Goal: Information Seeking & Learning: Learn about a topic

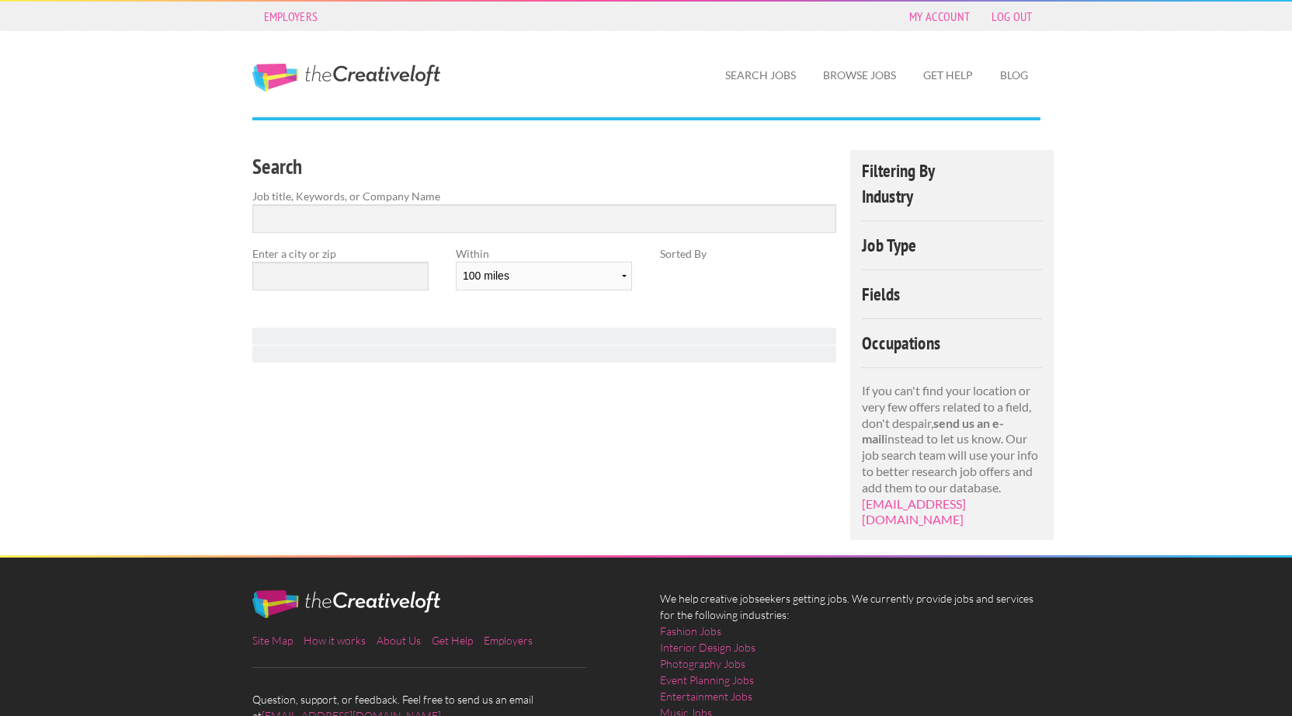
select select "100"
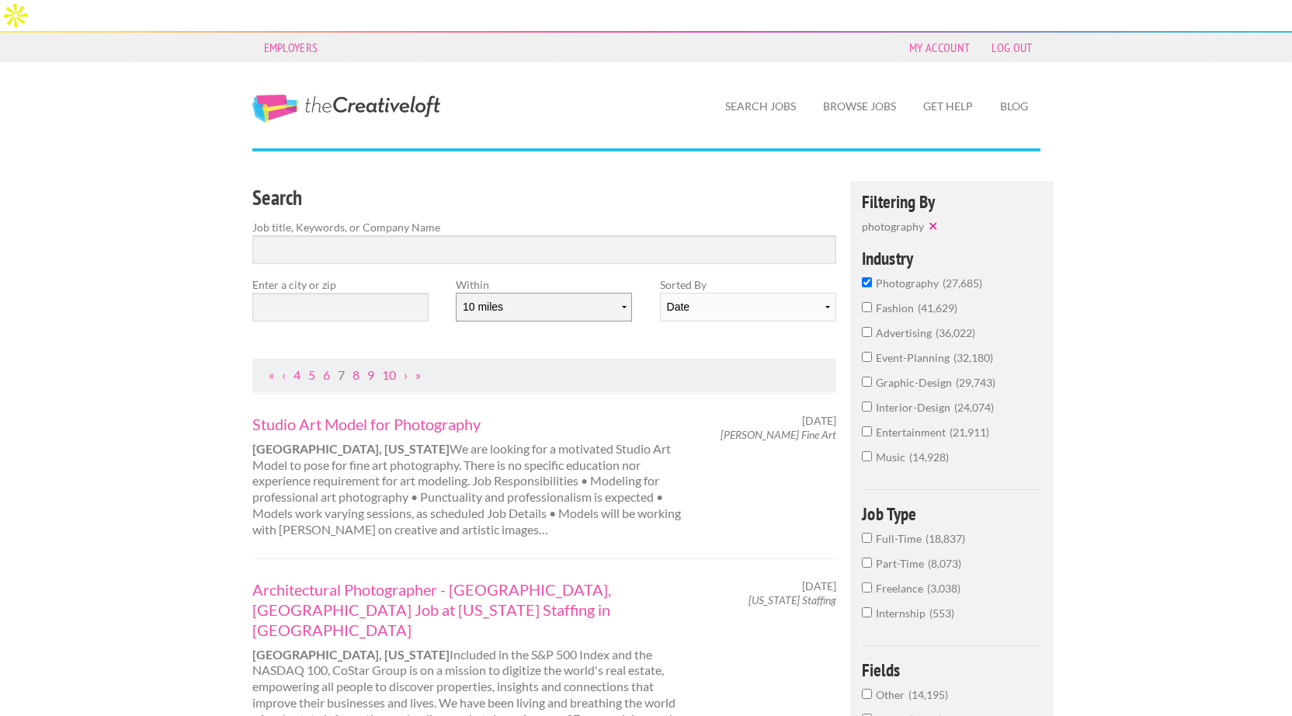
click at [556, 293] on select "10 miles 20 miles 50 miles 100 miles 200 miles 300 miles 400 miles 500 miles" at bounding box center [544, 307] width 176 height 29
select select "50"
click at [456, 293] on select "10 miles 20 miles 50 miles 100 miles 200 miles 300 miles 400 miles 500 miles" at bounding box center [544, 307] width 176 height 29
click at [334, 293] on input "text" at bounding box center [340, 307] width 176 height 29
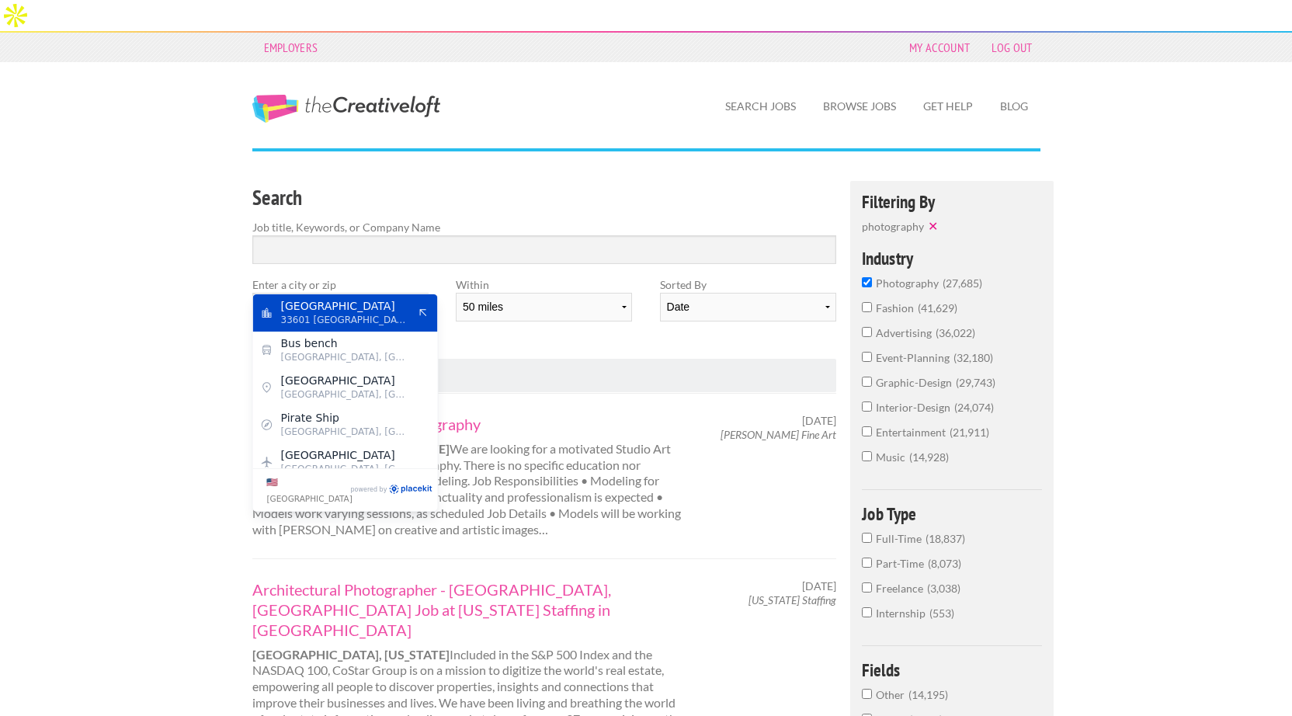
click at [335, 309] on span "Tampa" at bounding box center [344, 306] width 127 height 14
type input "Tampa"
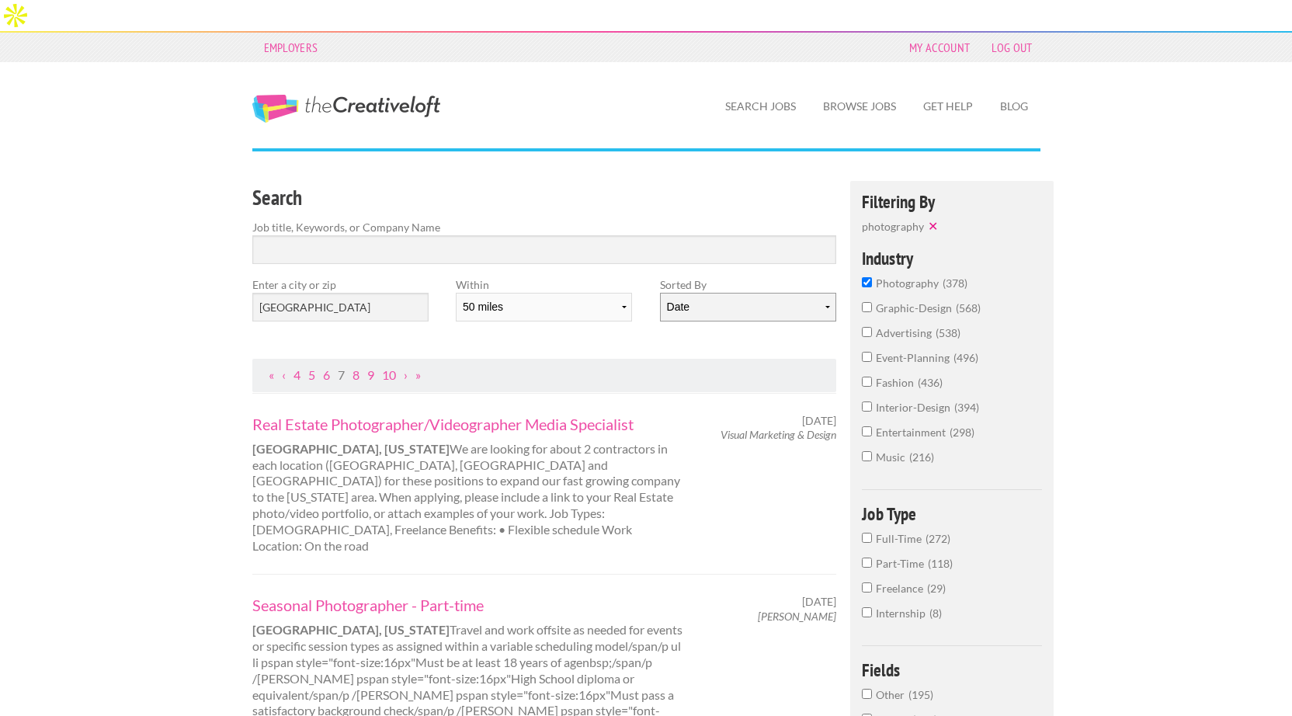
click at [742, 293] on select "Date Relevance" at bounding box center [748, 307] width 176 height 29
click at [660, 293] on select "Date Relevance" at bounding box center [748, 307] width 176 height 29
click at [742, 293] on select "Date Relevance" at bounding box center [748, 307] width 176 height 29
click at [660, 293] on select "Date Relevance" at bounding box center [748, 307] width 176 height 29
click at [359, 367] on link "8" at bounding box center [355, 374] width 7 height 15
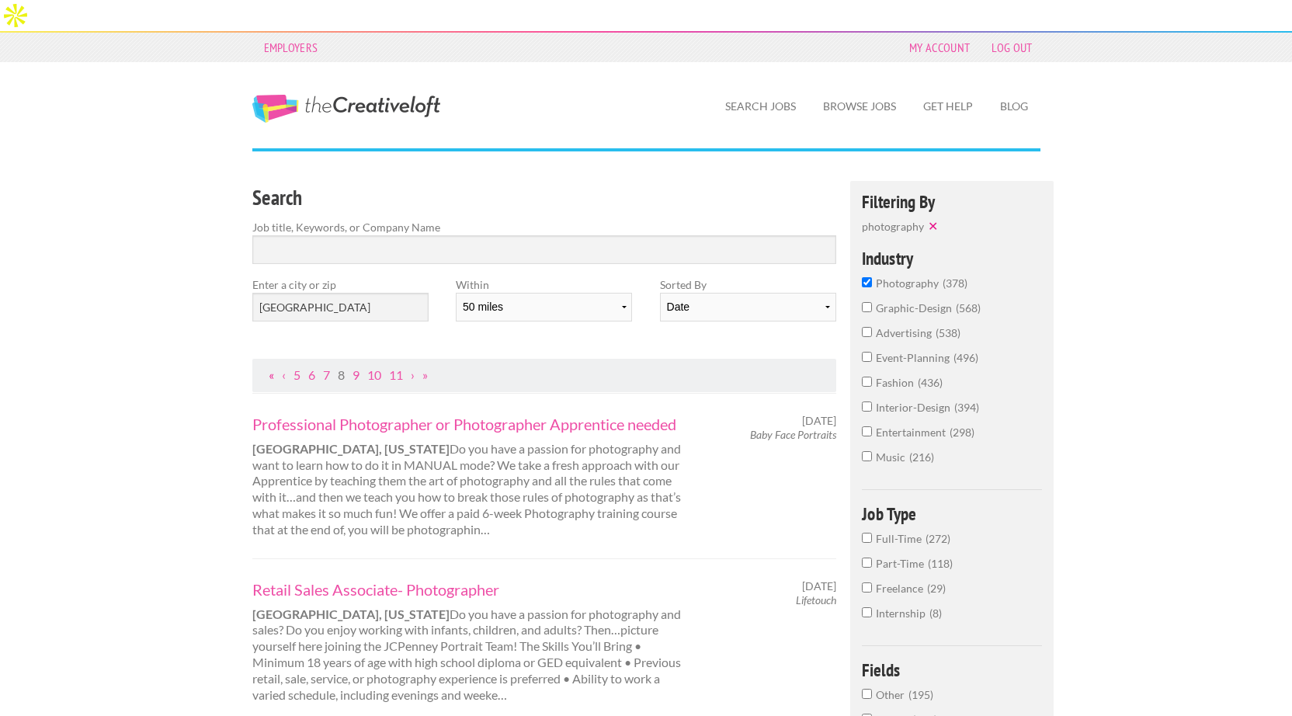
click at [271, 367] on link "«" at bounding box center [271, 374] width 5 height 15
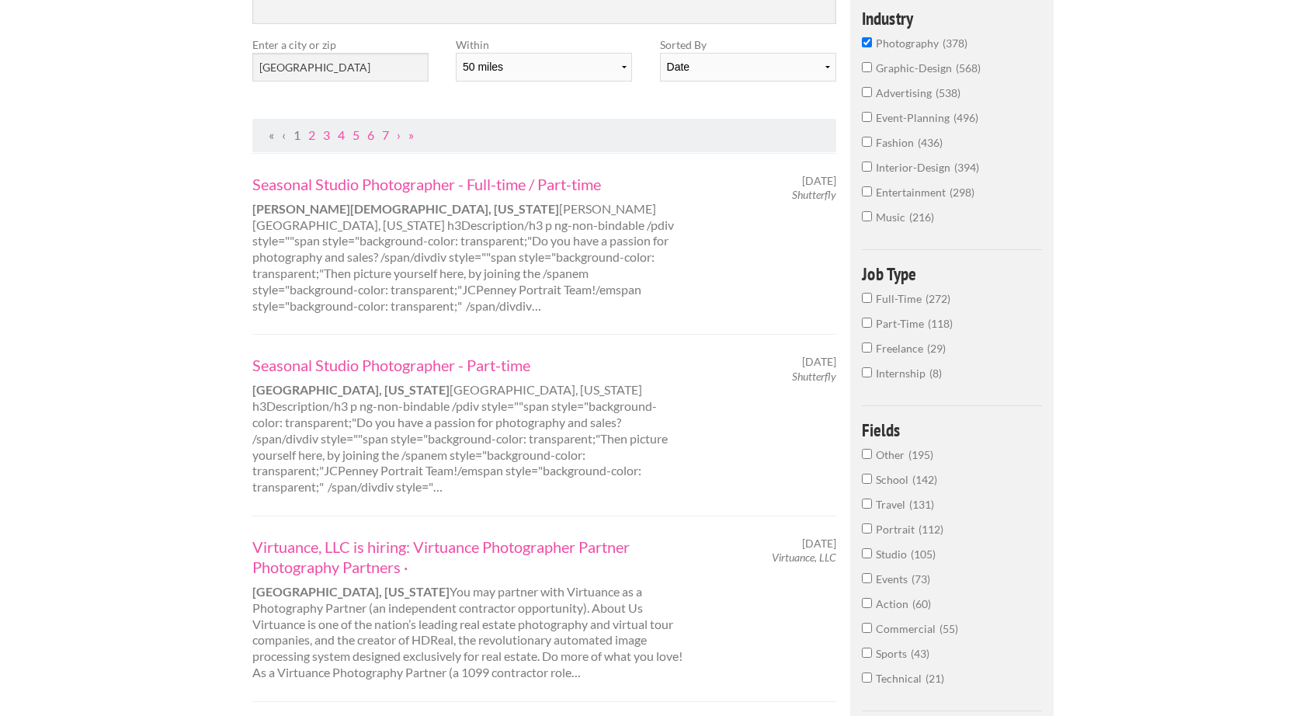
scroll to position [246, 0]
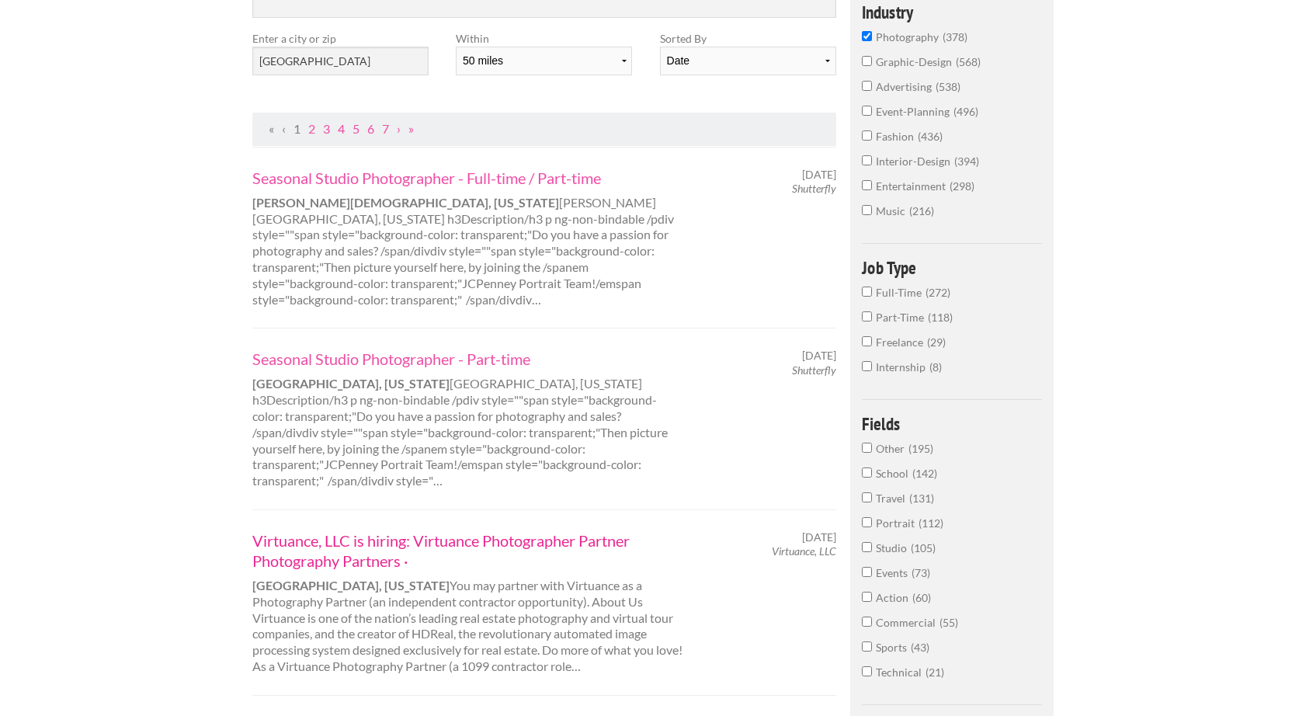
click at [352, 530] on link "Virtuance, LLC is hiring: Virtuance Photographer Partner Photography Partners ·" at bounding box center [468, 550] width 432 height 40
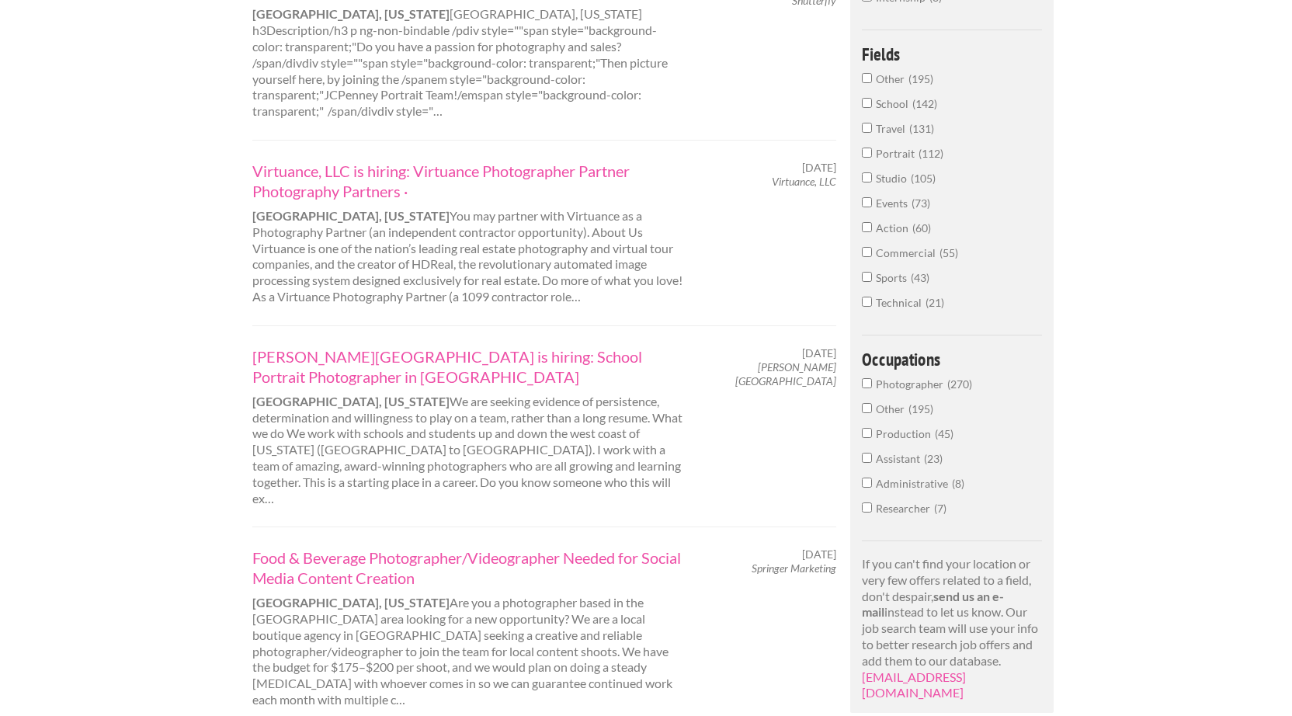
scroll to position [617, 0]
click at [438, 546] on link "Food & Beverage Photographer/Videographer Needed for Social Media Content Creat…" at bounding box center [468, 566] width 432 height 40
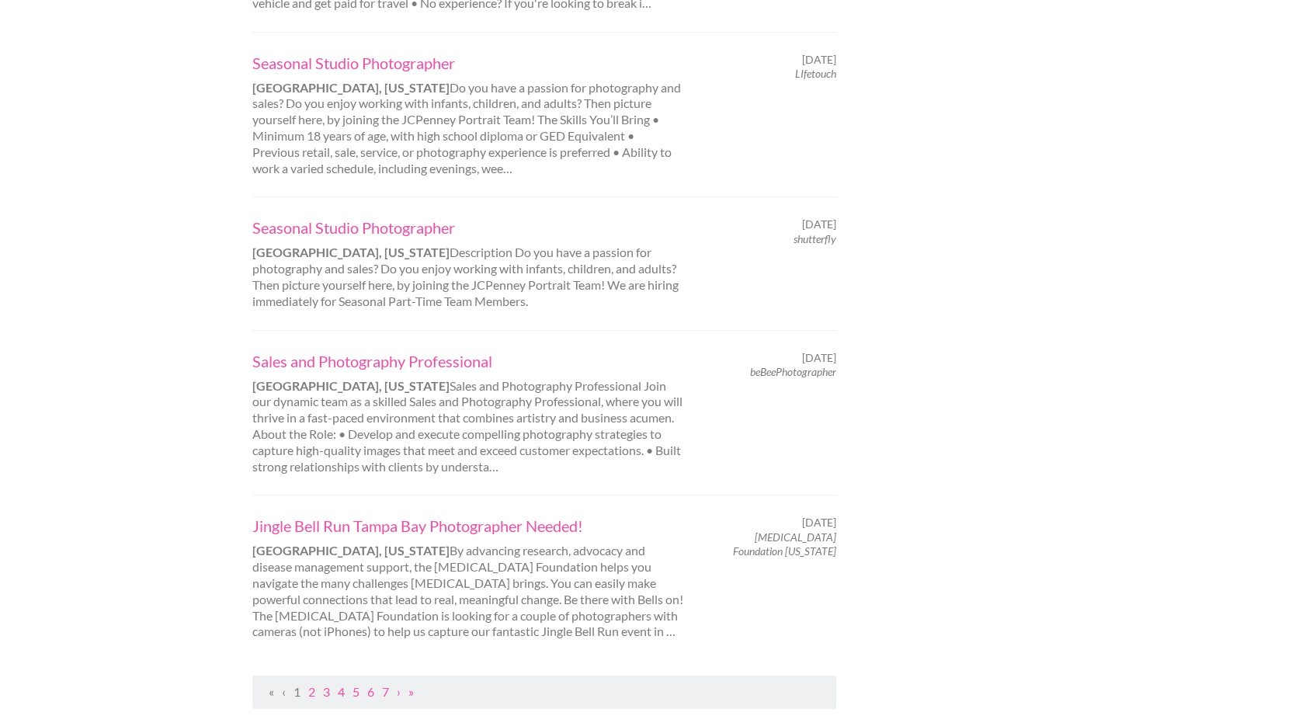
scroll to position [1525, 0]
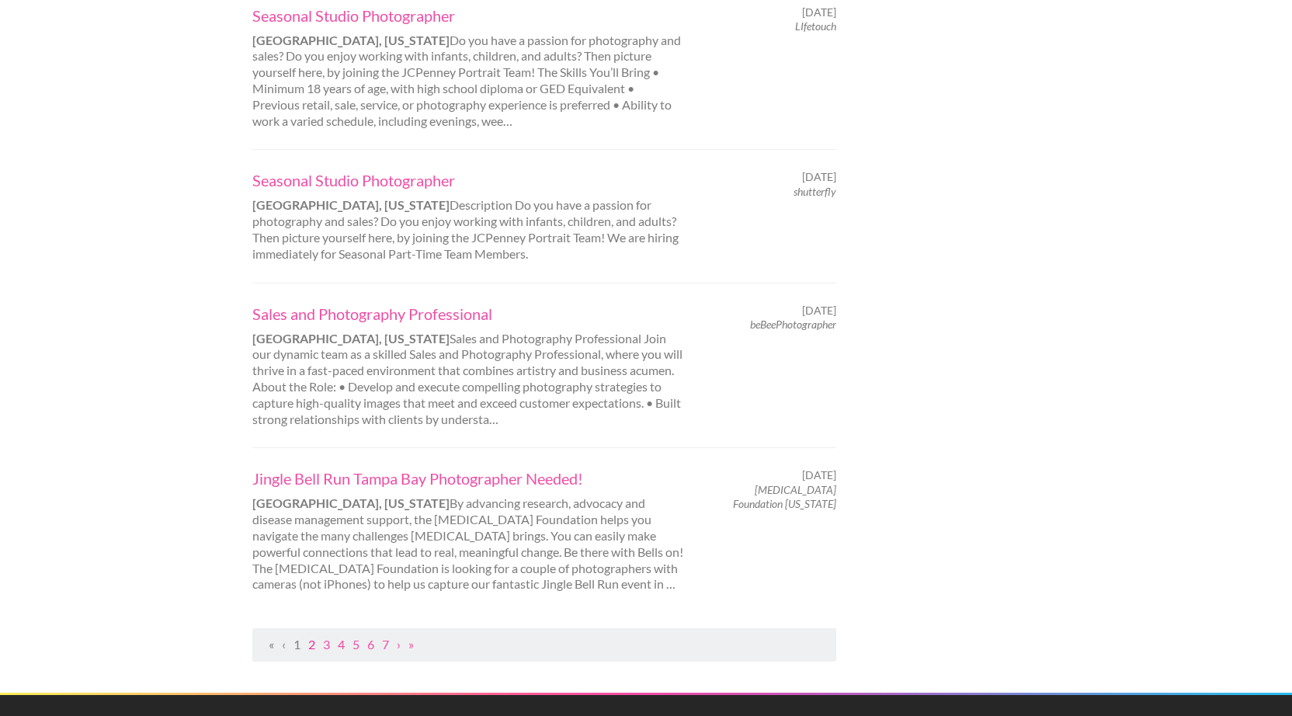
click at [310, 637] on link "2" at bounding box center [311, 644] width 7 height 15
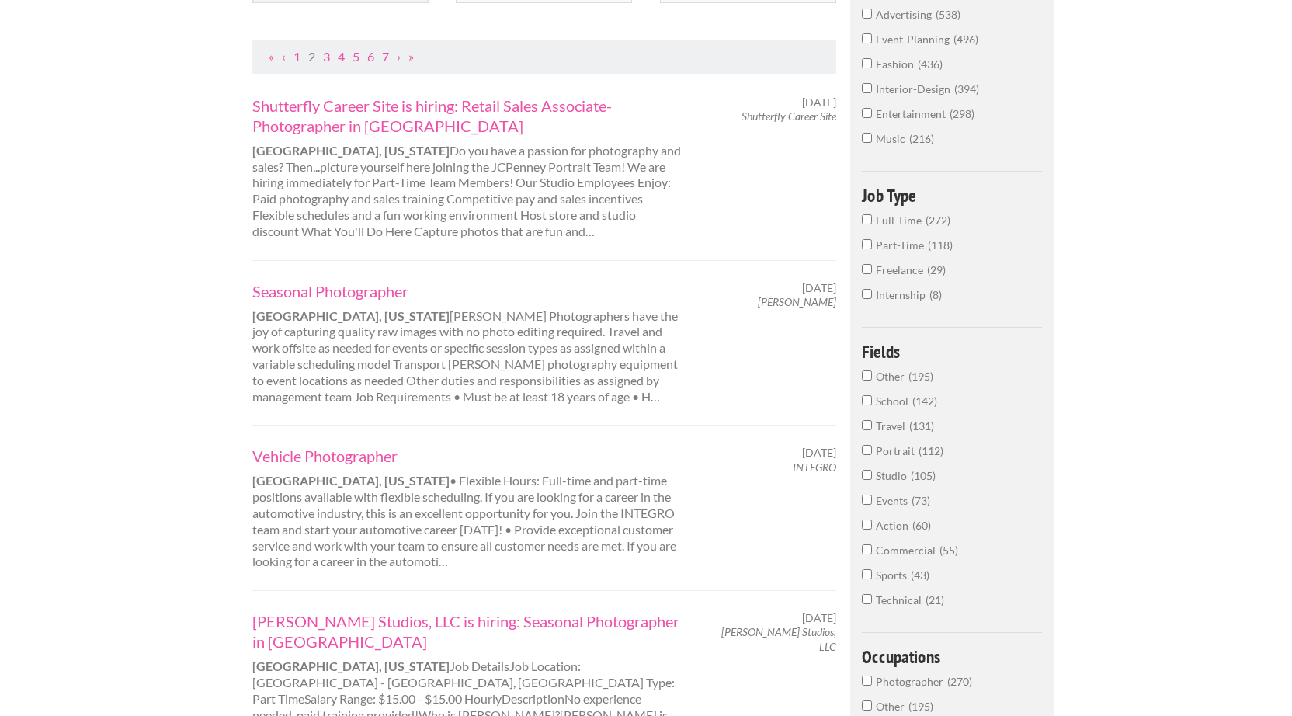
scroll to position [321, 0]
drag, startPoint x: 835, startPoint y: 433, endPoint x: 793, endPoint y: 440, distance: 42.5
click at [793, 458] on span "INTEGRO" at bounding box center [814, 465] width 43 height 14
copy em "INTEGRO"
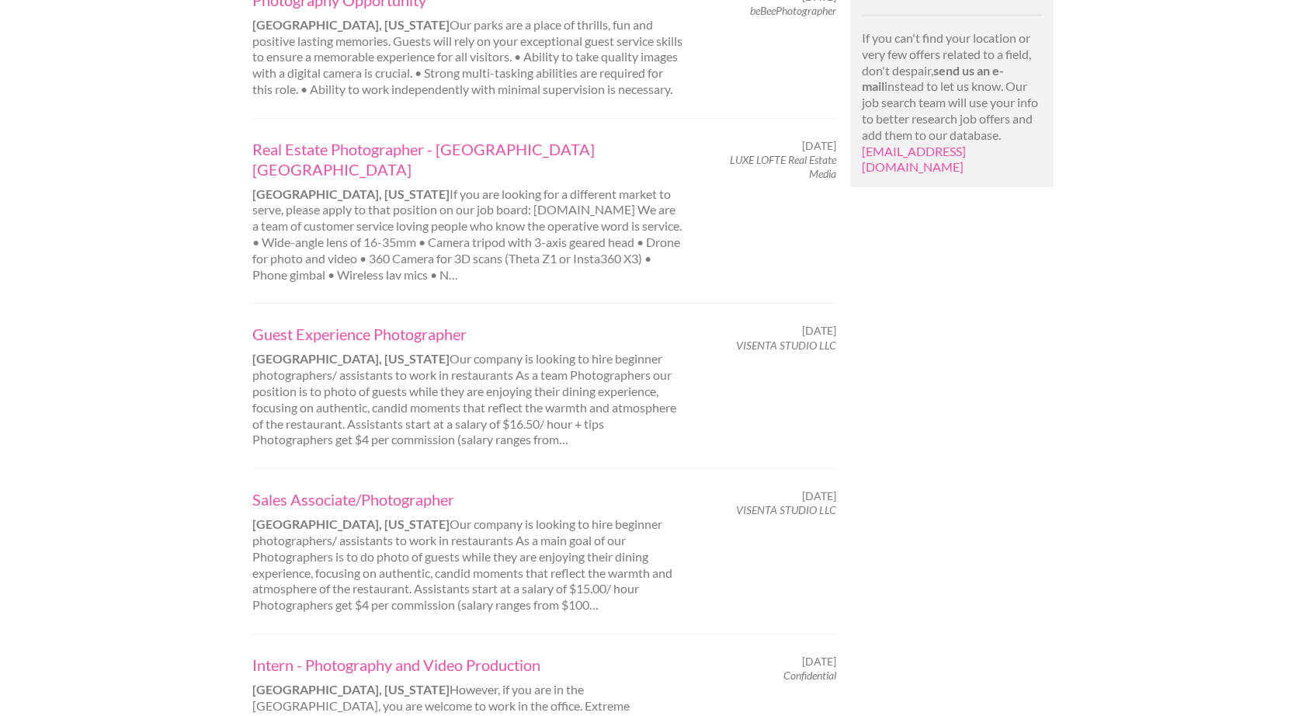
scroll to position [1147, 0]
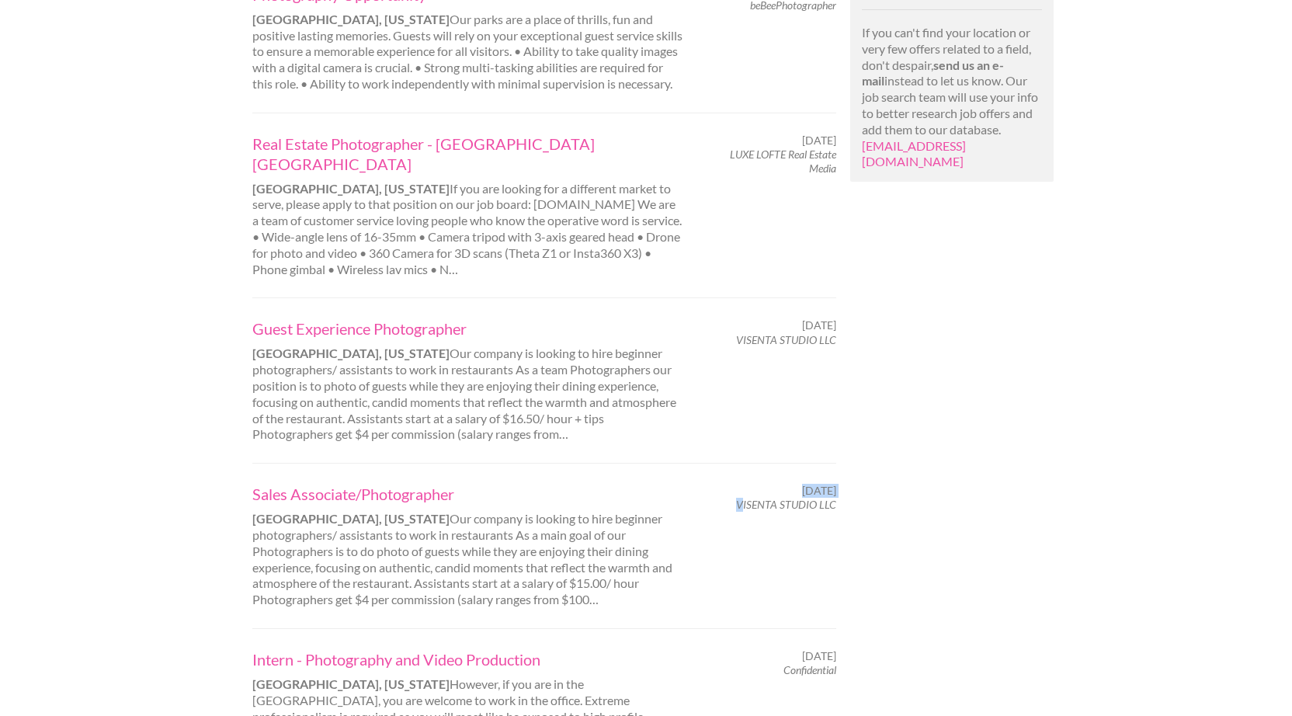
drag, startPoint x: 840, startPoint y: 416, endPoint x: 746, endPoint y: 419, distance: 94.0
click at [746, 484] on div "August 29, 2025 VISENTA STUDIO LLC" at bounding box center [773, 498] width 153 height 28
click at [746, 498] on em "VISENTA STUDIO LLC" at bounding box center [786, 504] width 100 height 13
drag, startPoint x: 736, startPoint y: 416, endPoint x: 836, endPoint y: 427, distance: 100.7
click at [836, 484] on div "Sales Associate/Photographer Tampa, Florida Our company is looking to hire begi…" at bounding box center [544, 546] width 612 height 124
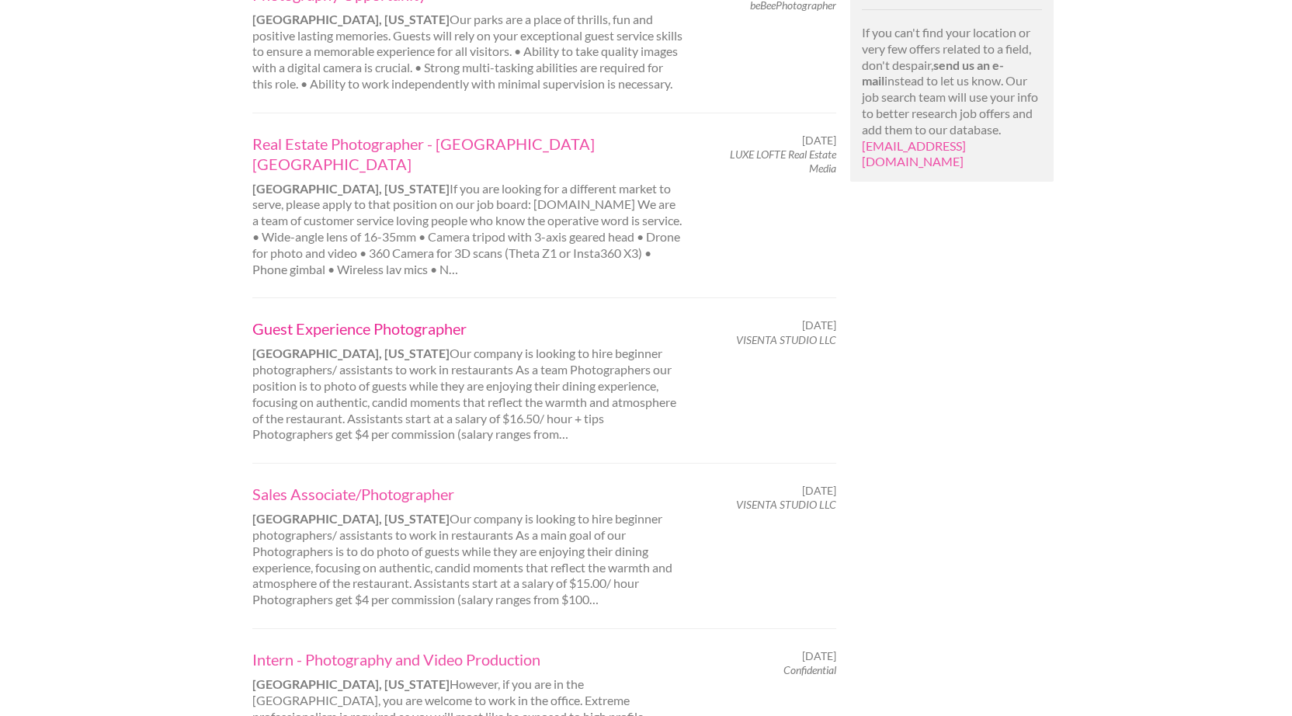
click at [397, 318] on link "Guest Experience Photographer" at bounding box center [468, 328] width 432 height 20
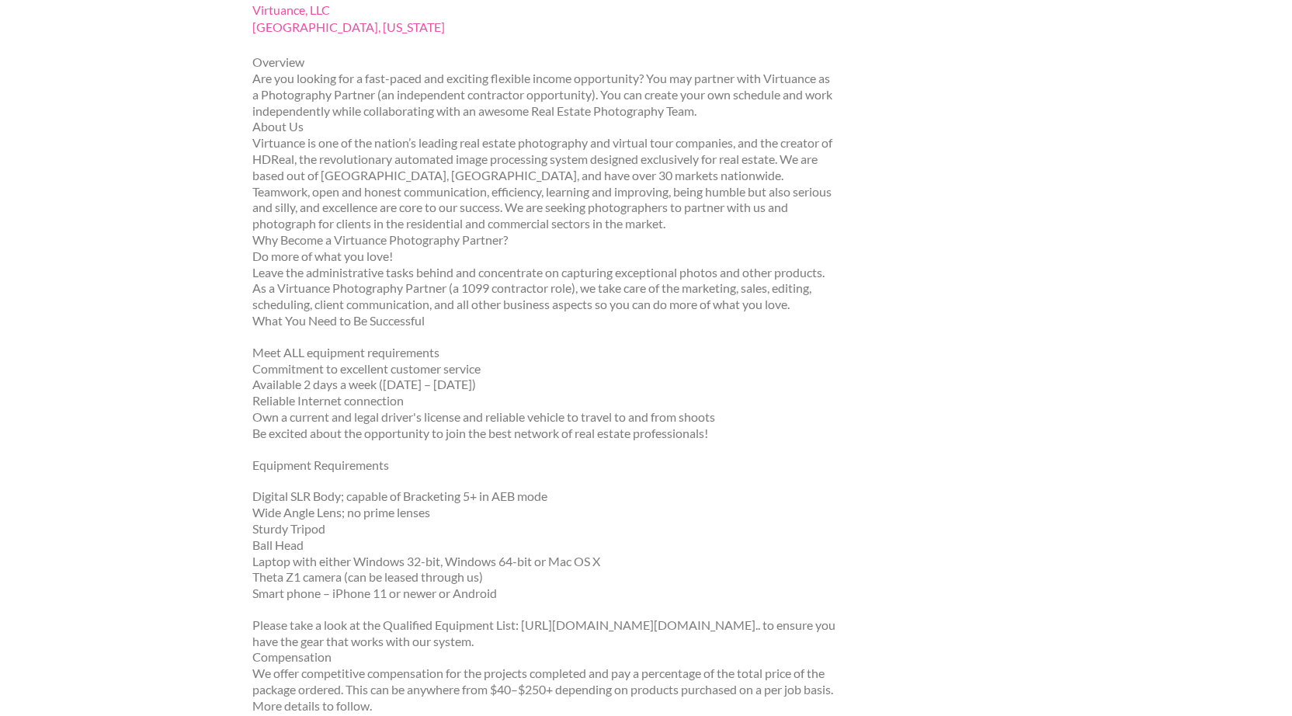
scroll to position [255, 0]
drag, startPoint x: 555, startPoint y: 468, endPoint x: 404, endPoint y: 472, distance: 151.4
click at [404, 490] on p "Digital SLR Body; capable of Bracketing 5+ in AEB mode Wide Angle Lens; no prim…" at bounding box center [544, 546] width 585 height 113
copy p "Bracketing 5+ in AEB mode"
click at [567, 399] on p "Meet ALL equipment requirements Commitment to excellent customer service Availa…" at bounding box center [544, 394] width 585 height 97
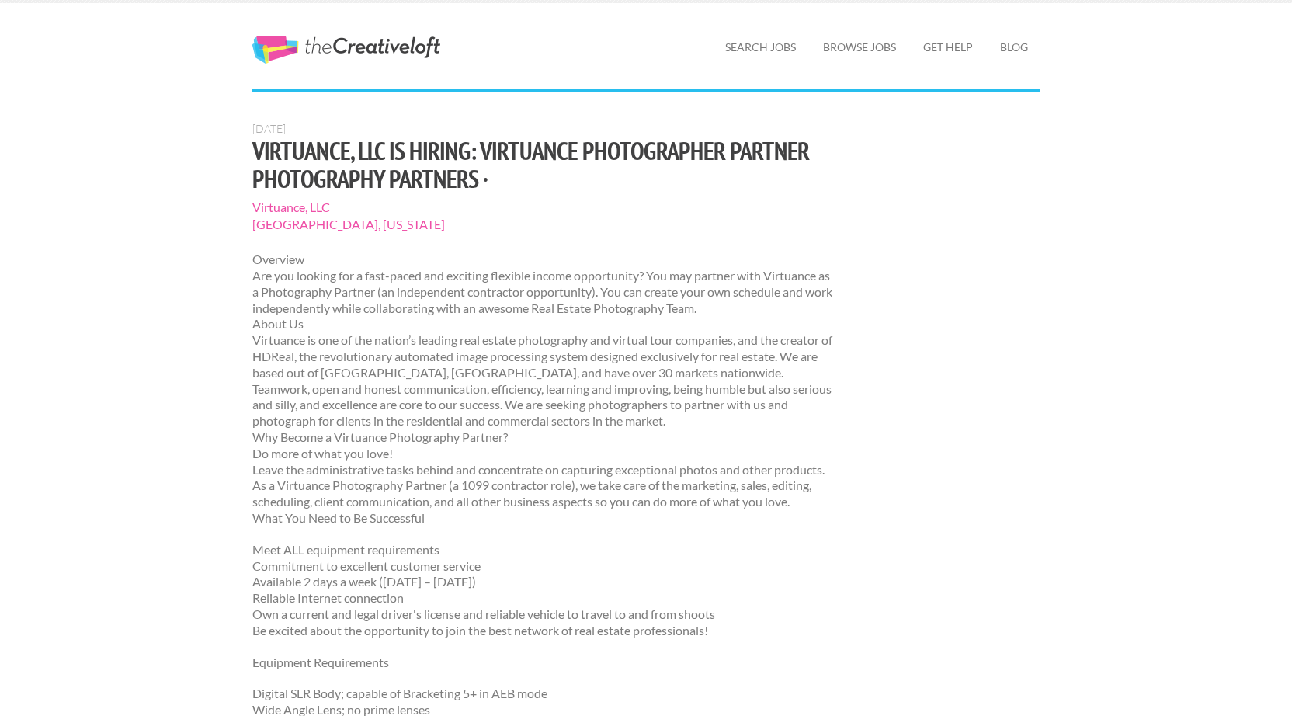
scroll to position [12, 0]
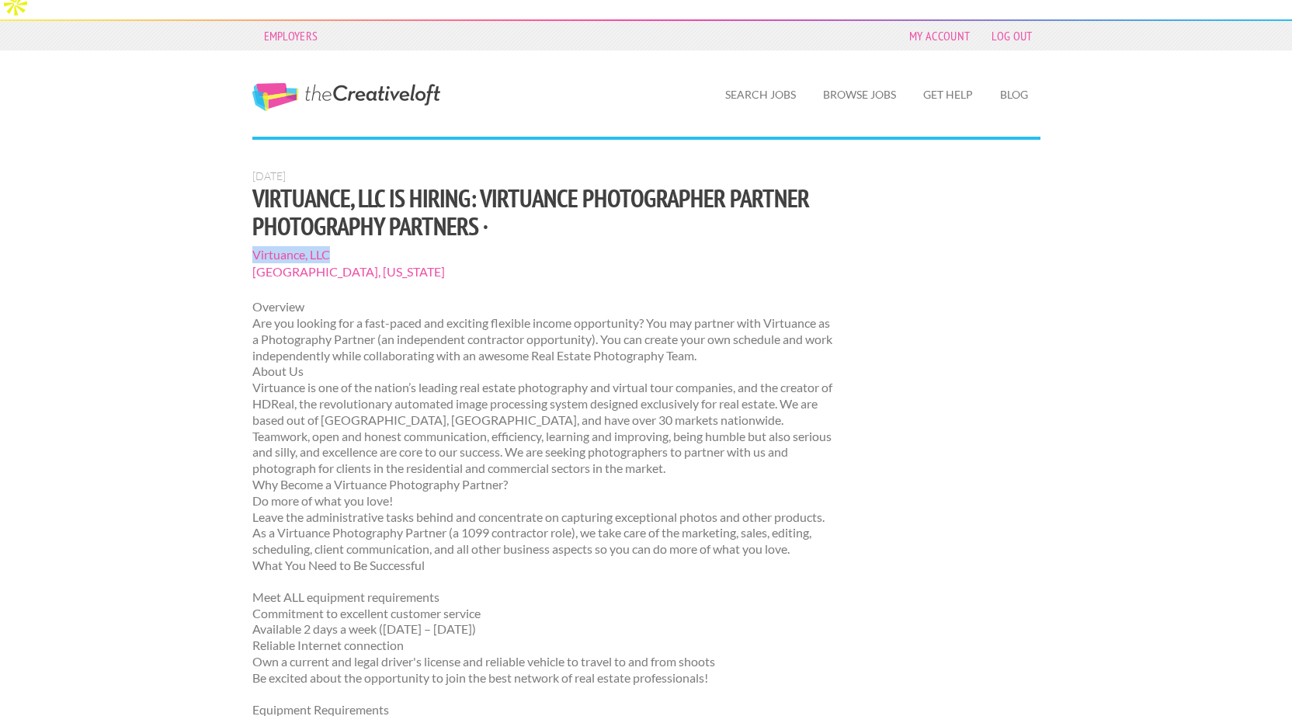
drag, startPoint x: 335, startPoint y: 220, endPoint x: 252, endPoint y: 221, distance: 82.3
click at [252, 246] on span "Virtuance, LLC" at bounding box center [544, 254] width 585 height 17
copy span "Virtuance, LLC"
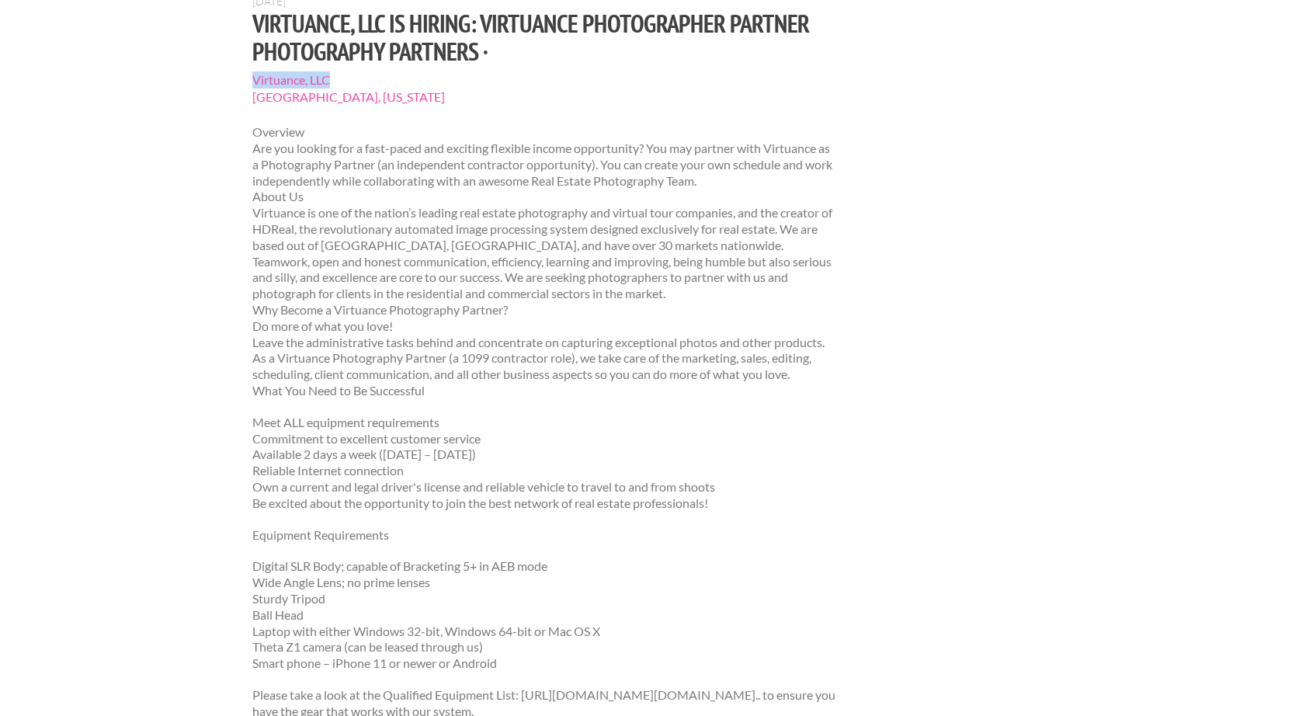
scroll to position [0, 0]
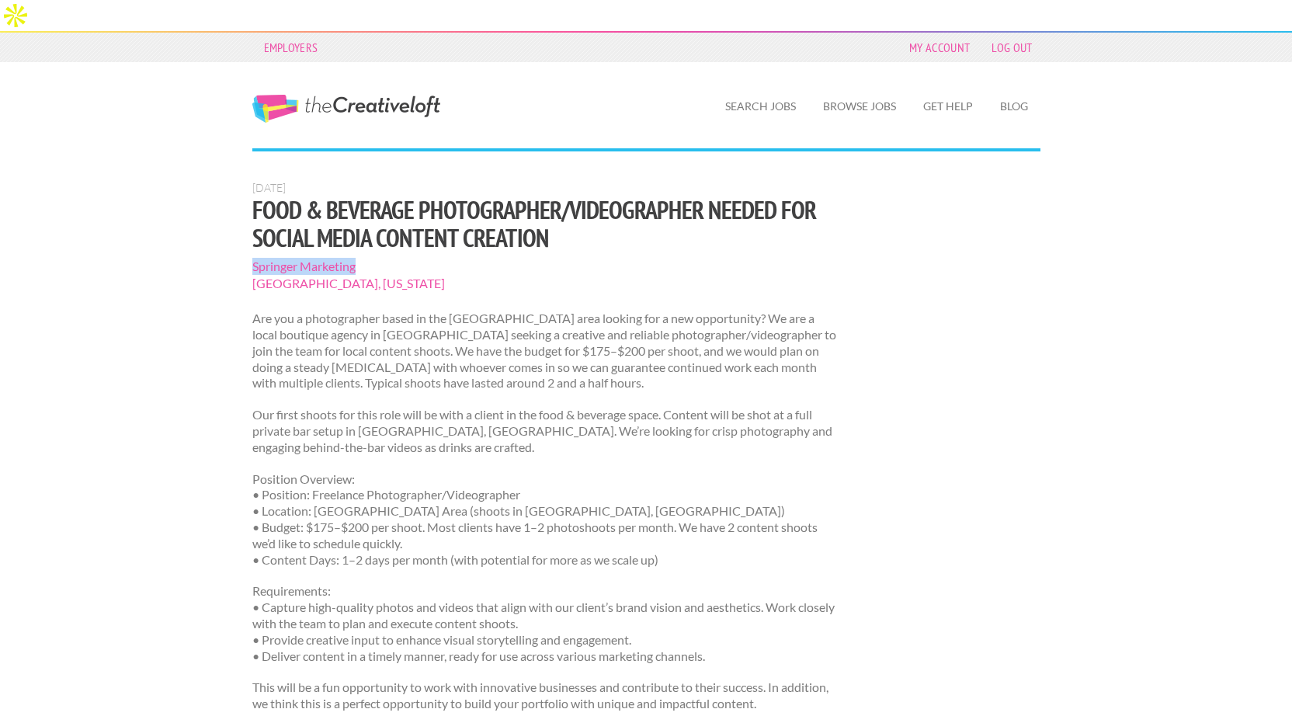
drag, startPoint x: 360, startPoint y: 236, endPoint x: 251, endPoint y: 237, distance: 109.5
click at [250, 237] on div "Sept. 16, 2025 Food & Beverage Photographer/Videographer Needed for Social Medi…" at bounding box center [544, 553] width 612 height 745
copy span "Springer Marketing"
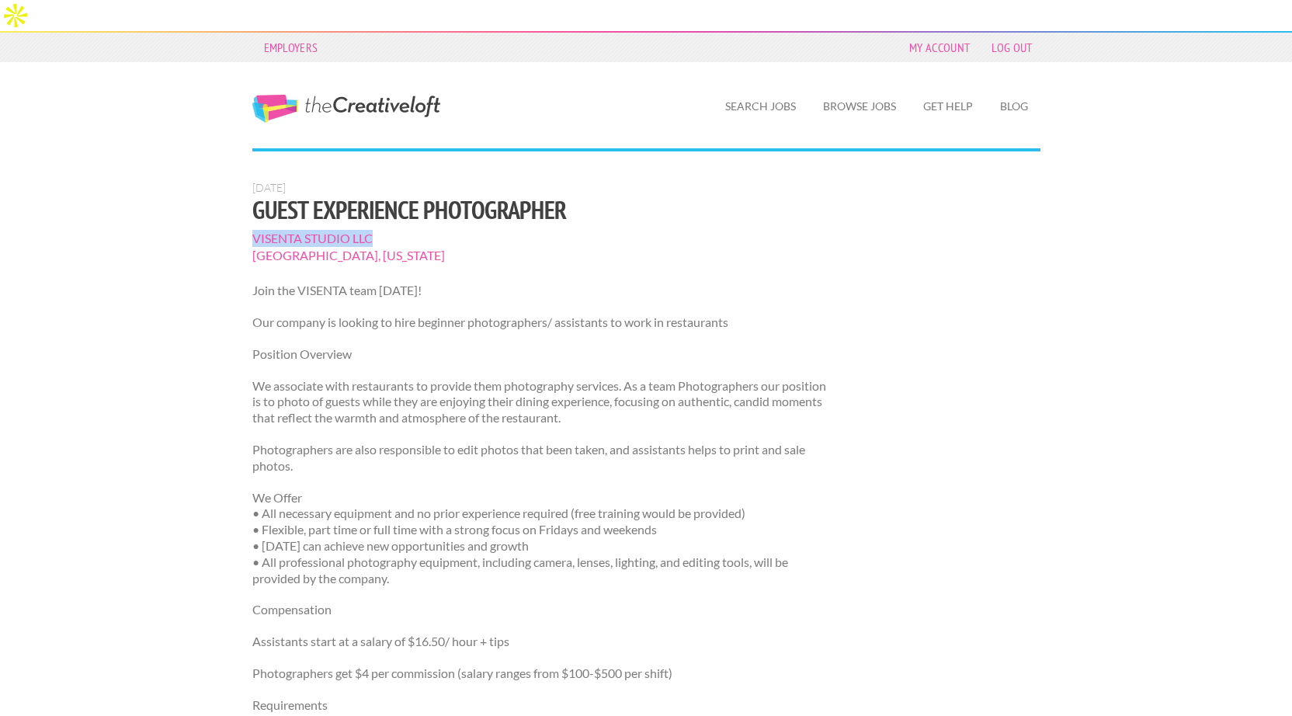
drag, startPoint x: 376, startPoint y: 209, endPoint x: 251, endPoint y: 208, distance: 125.0
click at [251, 208] on div "Aug. 29, 2025 Guest Experience Photographer VISENTA STUDIO LLC Tampa, Florida J…" at bounding box center [544, 730] width 612 height 1099
copy span "VISENTA STUDIO LLC"
